Goal: Navigation & Orientation: Find specific page/section

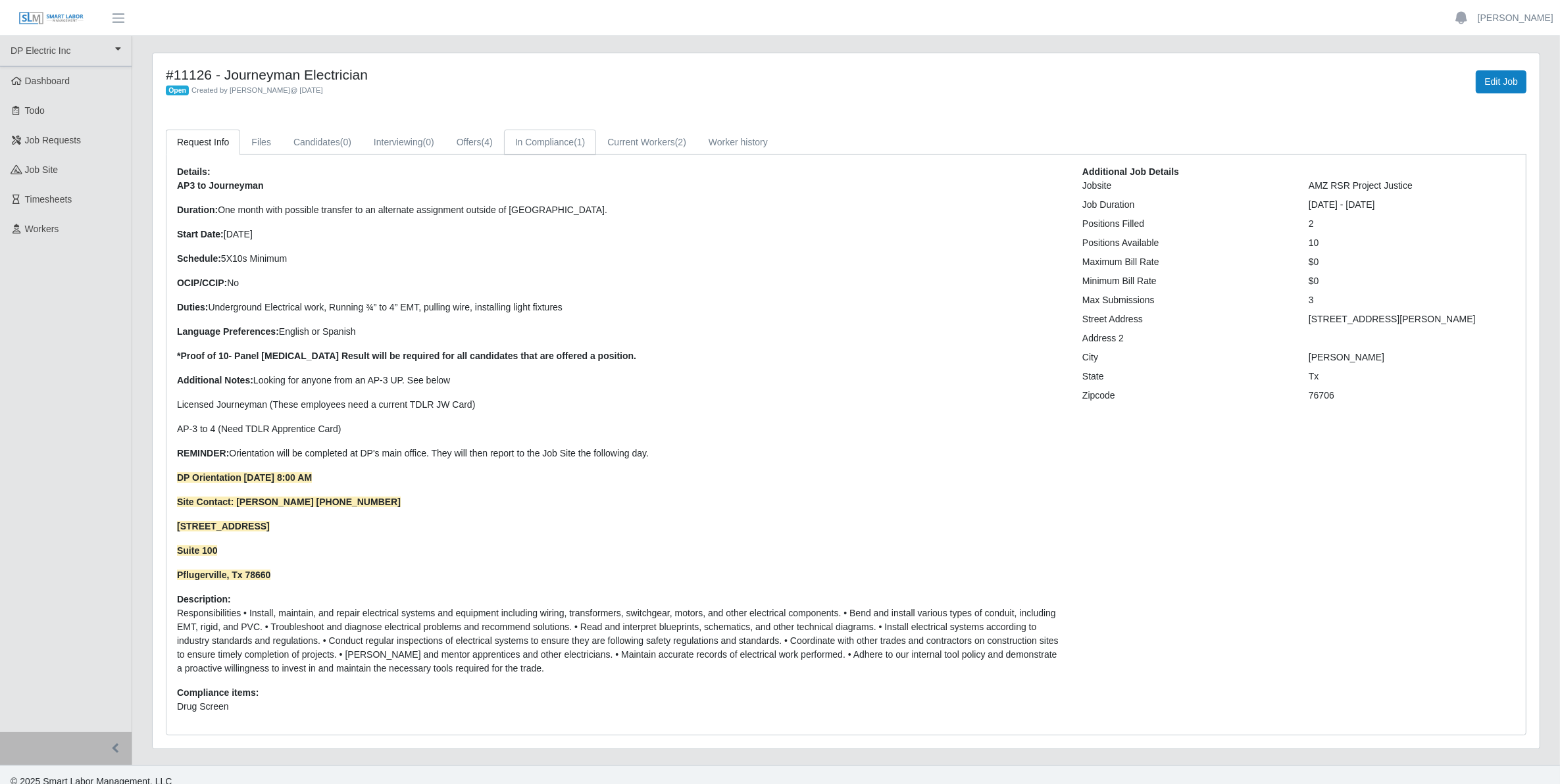
click at [550, 142] on link "In Compliance (1)" at bounding box center [551, 142] width 93 height 26
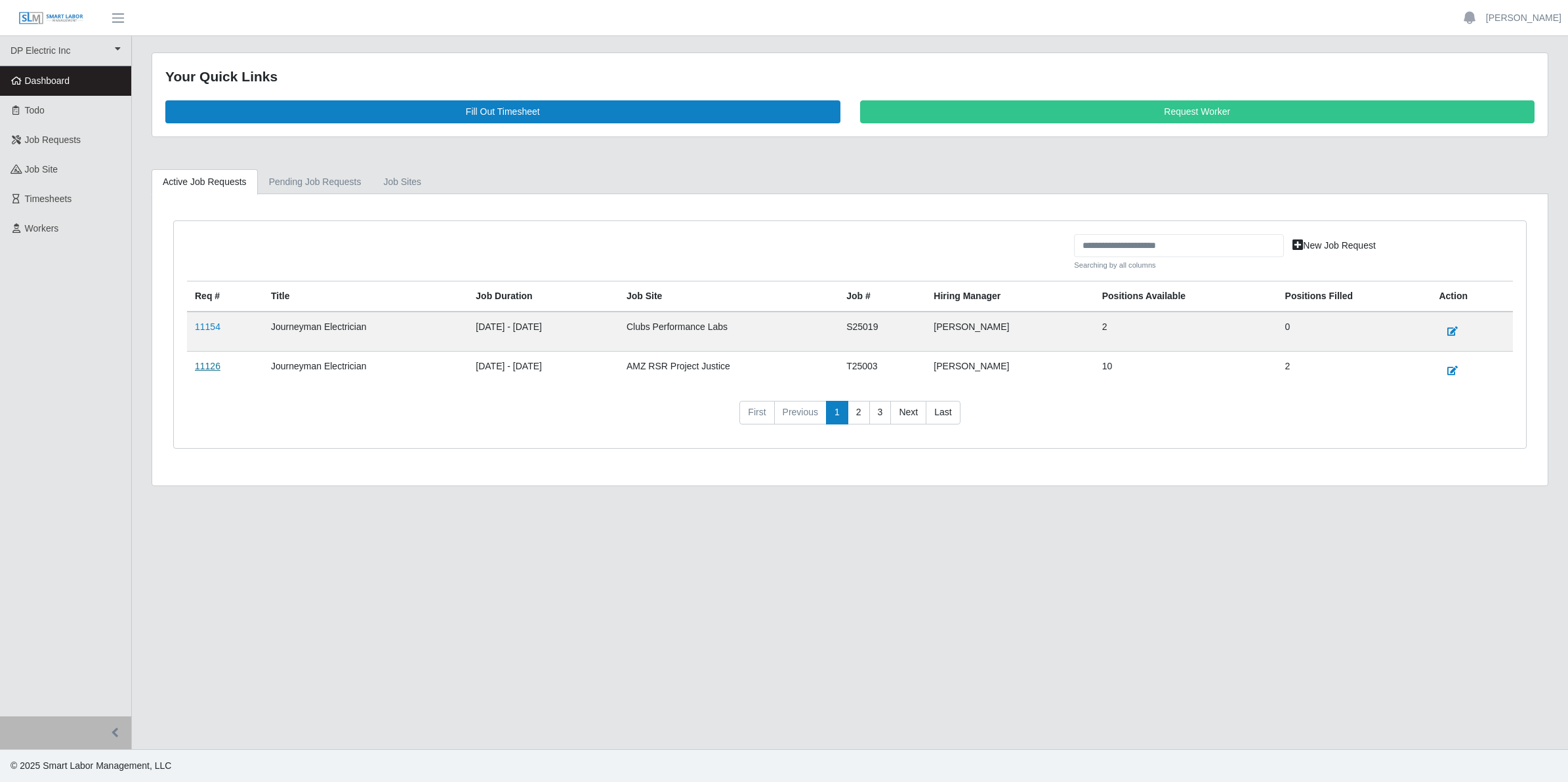
click at [212, 369] on link "11126" at bounding box center [207, 366] width 26 height 10
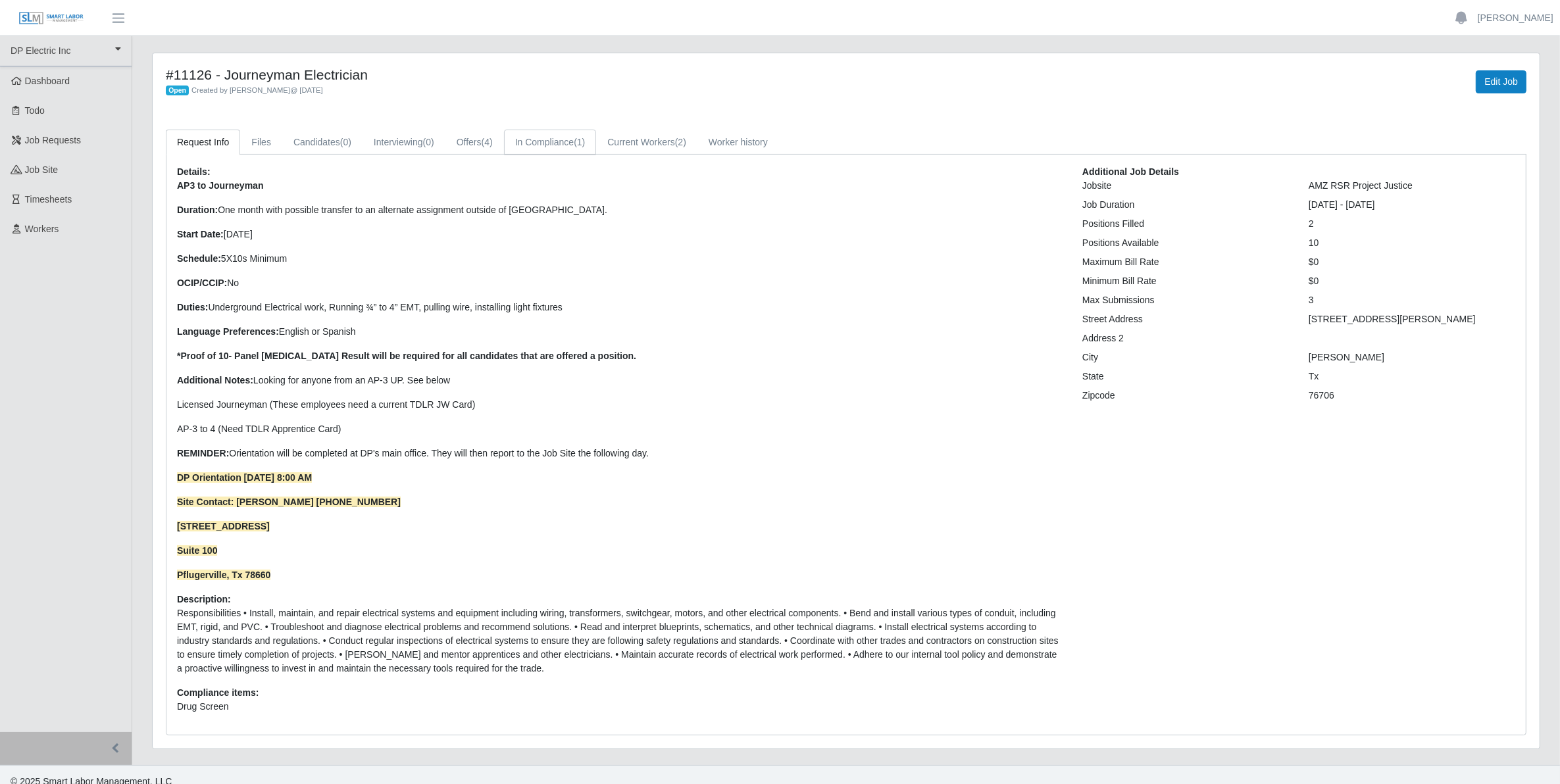
click at [545, 136] on link "In Compliance (1)" at bounding box center [551, 142] width 93 height 26
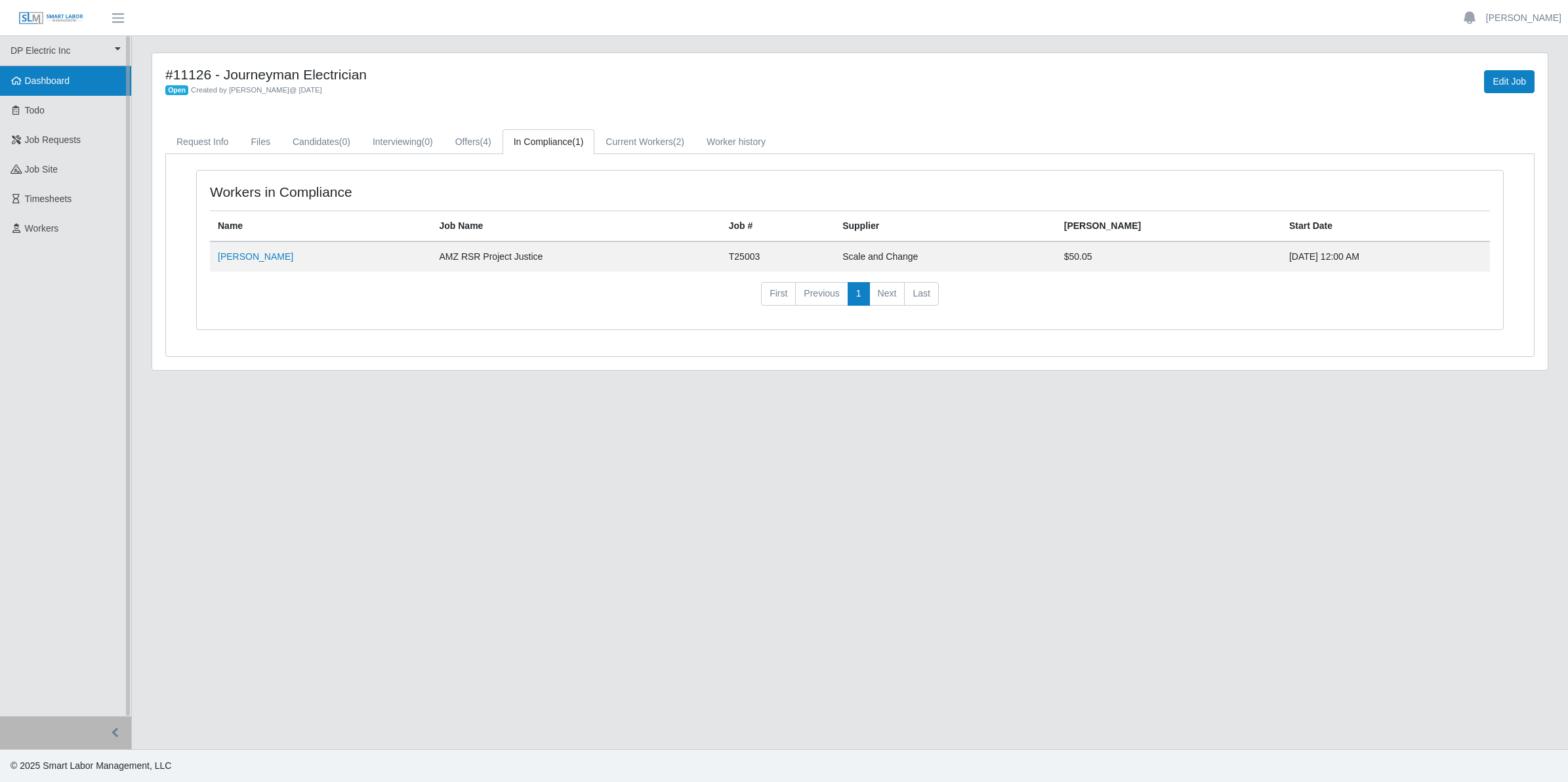
click at [40, 77] on span "Dashboard" at bounding box center [48, 81] width 46 height 10
